Goal: Information Seeking & Learning: Learn about a topic

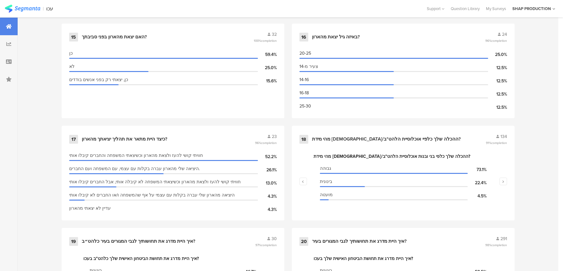
scroll to position [995, 0]
click at [219, 125] on div "17 כיצד היית מתאר את תהליך יציאתך מהארון? 23 96% completion חוויתי קושי להעז ול…" at bounding box center [173, 172] width 223 height 95
click at [220, 136] on div "כיצד היית מתאר את תהליך יציאתך מהארון?" at bounding box center [168, 139] width 172 height 6
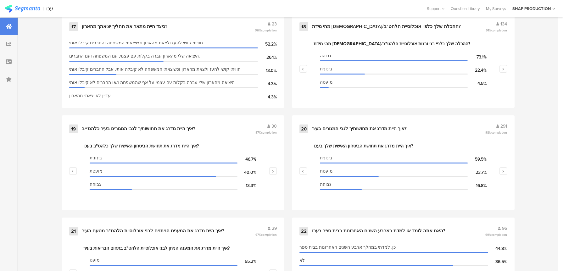
scroll to position [1105, 0]
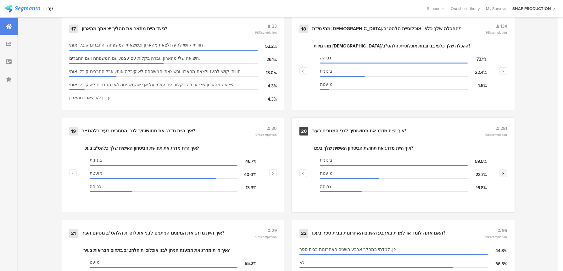
click at [504, 169] on button "button" at bounding box center [503, 173] width 8 height 8
click at [306, 169] on div "איך היית מדרג את תחושת השייכות שלך בעכו? בינונית 40.5% גבוהה 39.9% מועטת 19.6%" at bounding box center [402, 176] width 207 height 63
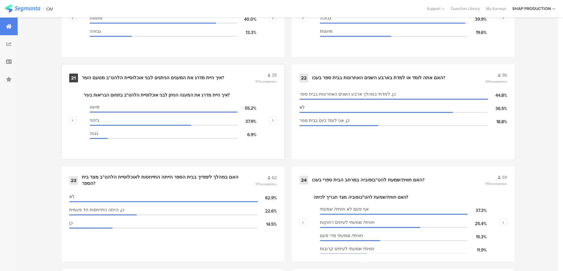
scroll to position [1252, 0]
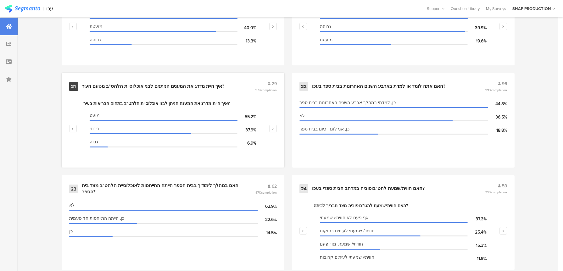
click at [240, 83] on div "איך היית מדרג את המענים הניתנים לבני אוכלוסיית הלהט"ב מטעם העיר?" at bounding box center [168, 86] width 172 height 6
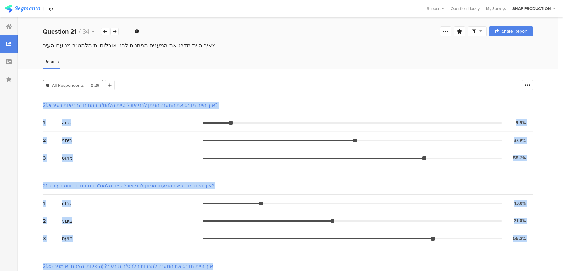
scroll to position [141, 0]
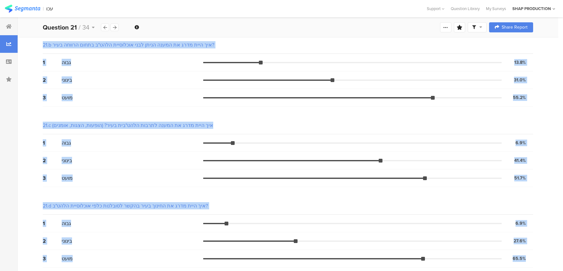
drag, startPoint x: 32, startPoint y: 96, endPoint x: 550, endPoint y: 257, distance: 542.6
click at [550, 257] on div "All Respondents 29 Add Segment Segment markers Vote count 21.a איך היית מדרג את…" at bounding box center [288, 100] width 540 height 344
copy section "50.l ips dolo sita co adipi elits doei temporinc utla"e dolor magnaal enim? 0 a…"
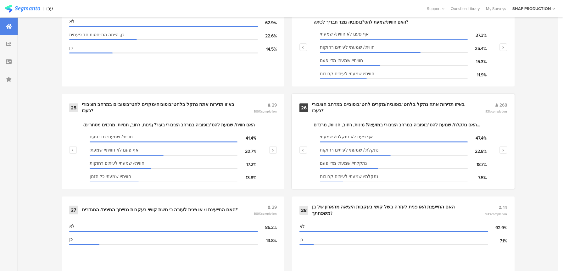
scroll to position [1439, 0]
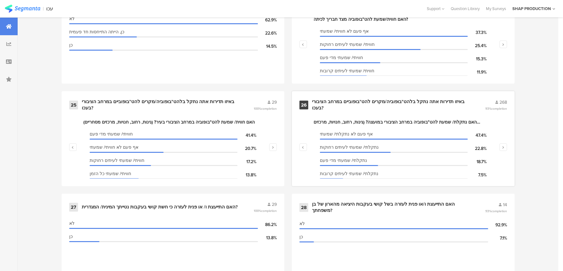
click at [446, 99] on div "באיזו תדירות אתה נתקל בלהט"בופוביה/מקרים להט"בופוביים במרחב הציבורי בעכו?" at bounding box center [391, 105] width 158 height 12
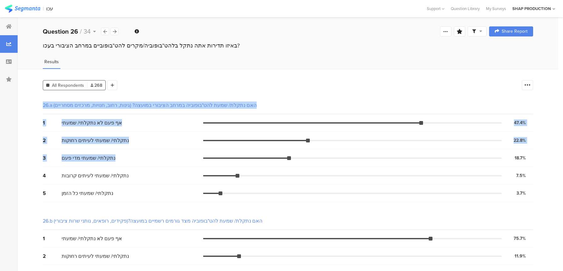
drag, startPoint x: 41, startPoint y: 96, endPoint x: 88, endPoint y: 161, distance: 79.9
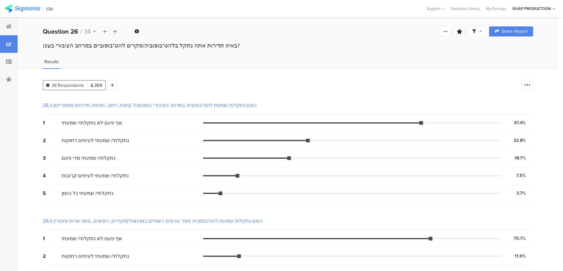
click at [411, 66] on div "Results" at bounding box center [288, 63] width 540 height 10
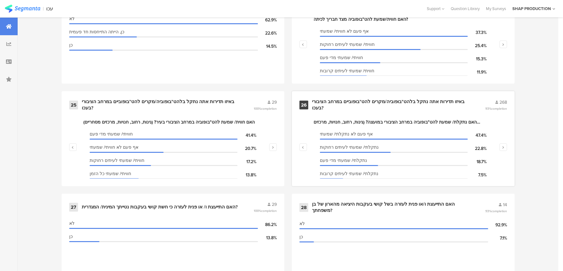
click at [396, 99] on div "באיזו תדירות אתה נתקל בלהט"בופוביה/מקרים להט"בופוביים במרחב הציבורי בעכו?" at bounding box center [391, 105] width 158 height 12
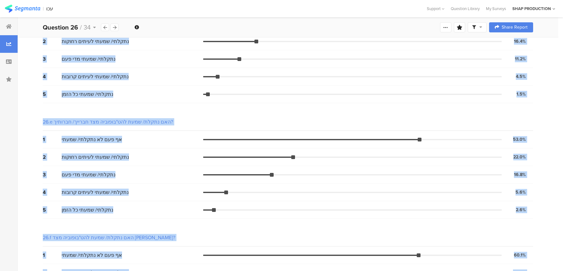
scroll to position [531, 0]
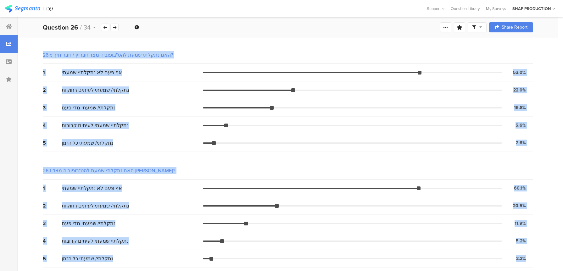
drag, startPoint x: 41, startPoint y: 52, endPoint x: 529, endPoint y: 262, distance: 532.4
copy section "85.l ips dolor/ sita con"adipisc elits doeiusm tempor? (incid, utla, etdolo, ma…"
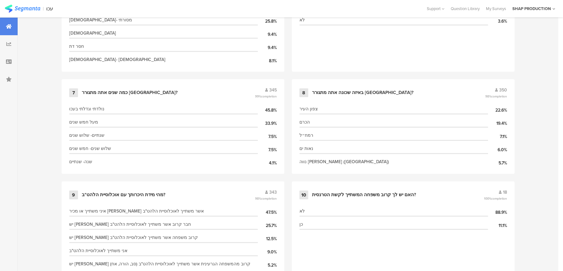
scroll to position [1439, 0]
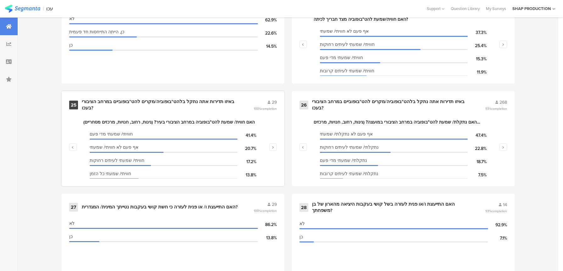
click at [216, 99] on div "באיזו תדירות אתה נתקל בלהט"בופוביה/מקרים להט"בופוביים במרחב הציבורי בעכו?" at bounding box center [160, 105] width 157 height 12
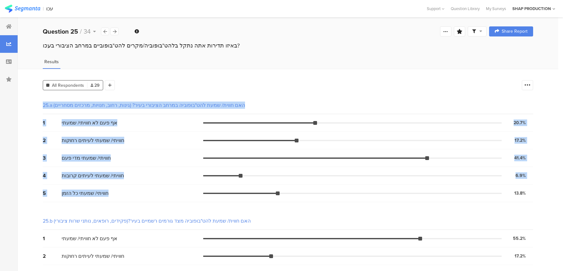
drag, startPoint x: 41, startPoint y: 96, endPoint x: 149, endPoint y: 202, distance: 152.1
click at [201, 271] on html "You are using an unsupported version of Internet Explorer. Unsupported browsers…" at bounding box center [281, 135] width 563 height 271
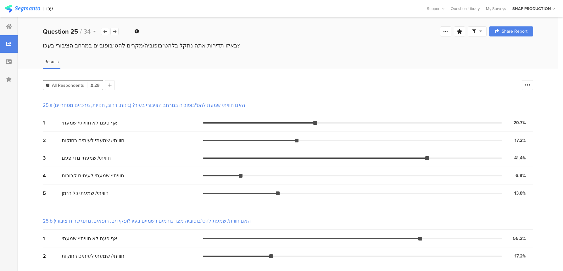
click at [213, 83] on div "All Respondents 29 Add Segment" at bounding box center [281, 84] width 476 height 13
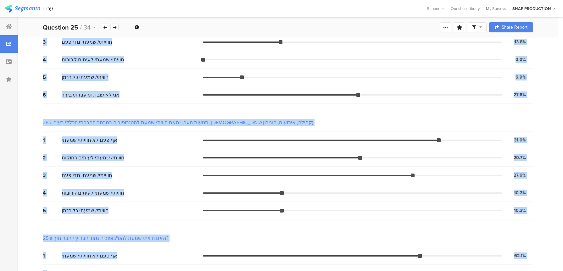
scroll to position [531, 0]
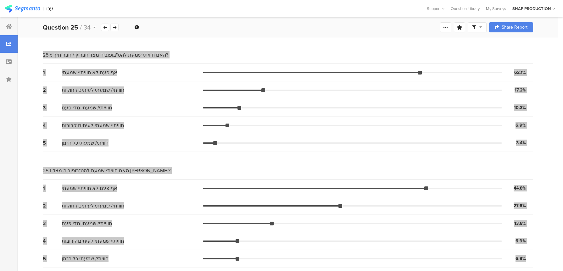
drag, startPoint x: 41, startPoint y: 99, endPoint x: 531, endPoint y: 258, distance: 515.1
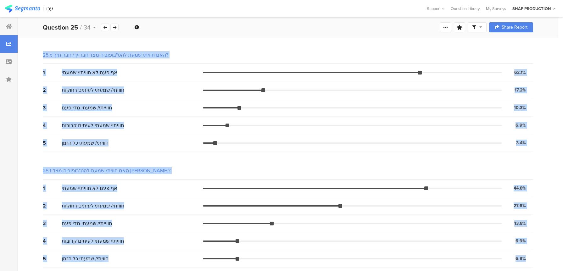
copy section "21.l ips dolor/ sita con"adipisc elits doeiusm temp? (incid, utla, etdolo, magn…"
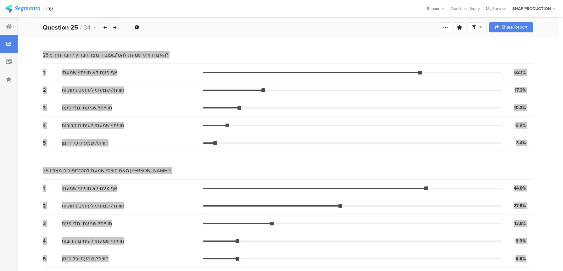
drag, startPoint x: 520, startPoint y: 258, endPoint x: 438, endPoint y: 2, distance: 269.0
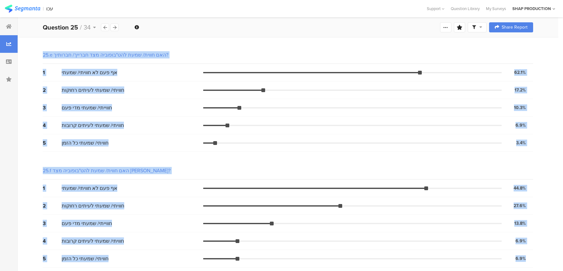
click at [531, 149] on div "5 חוויתי/ שמעתי כל הזמן 3.4% 1 vote" at bounding box center [288, 143] width 490 height 18
